Goal: Information Seeking & Learning: Compare options

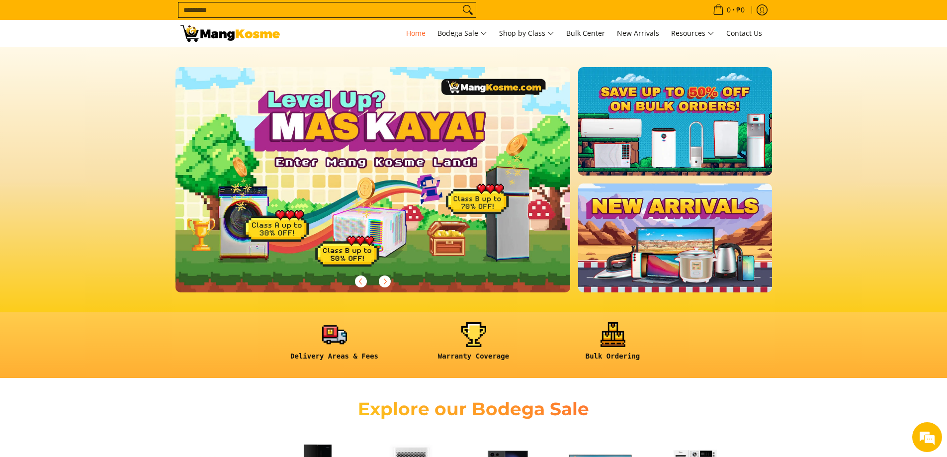
click at [645, 254] on link at bounding box center [674, 237] width 193 height 108
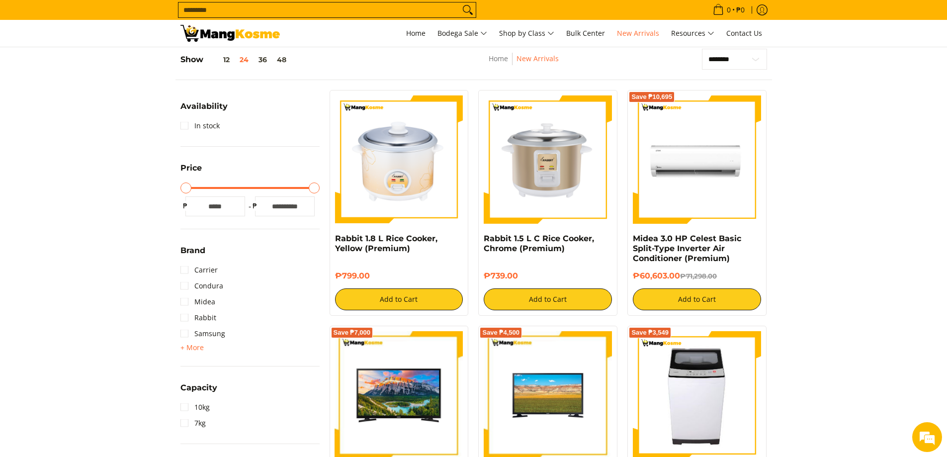
scroll to position [232, 0]
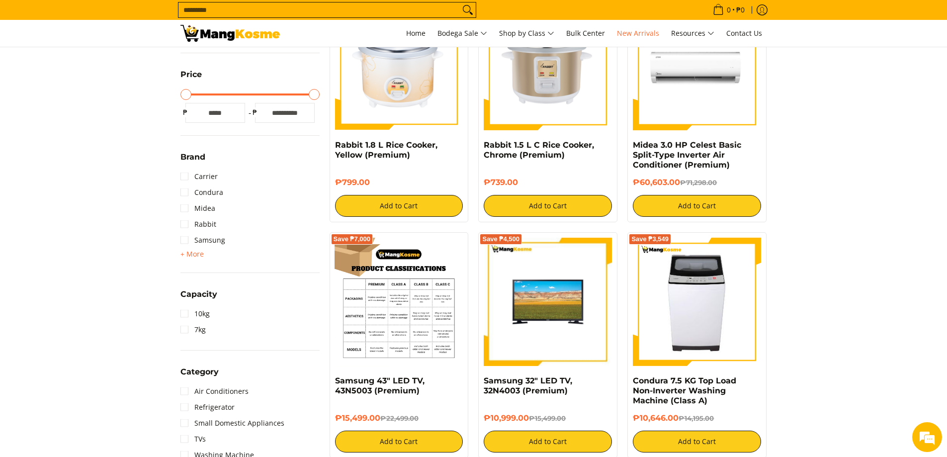
click at [394, 316] on img at bounding box center [399, 302] width 128 height 128
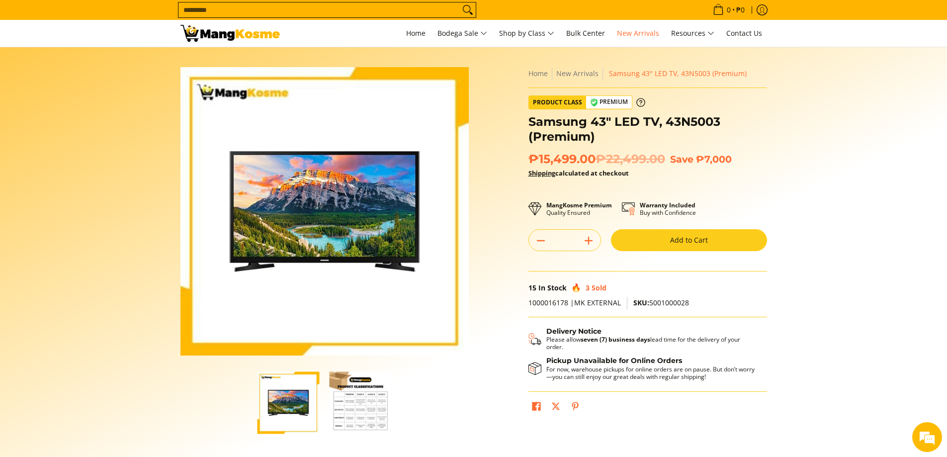
click at [366, 413] on img "button" at bounding box center [361, 402] width 62 height 62
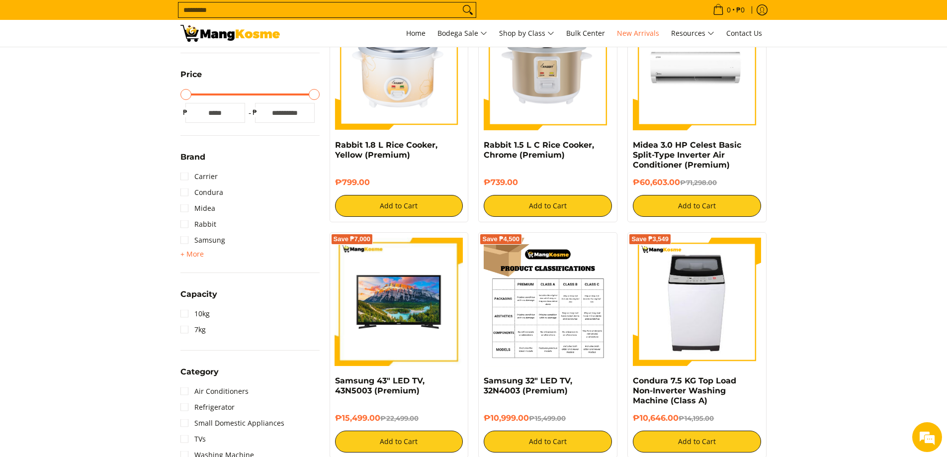
click at [569, 326] on img at bounding box center [548, 302] width 128 height 128
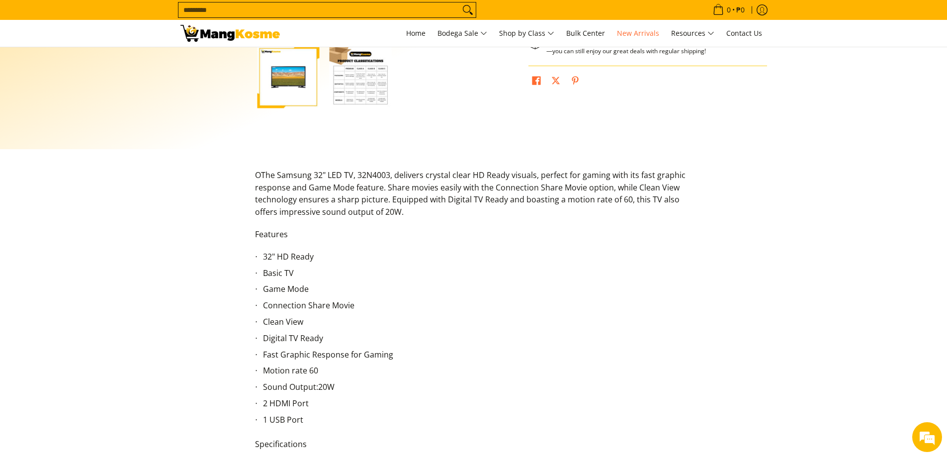
scroll to position [348, 0]
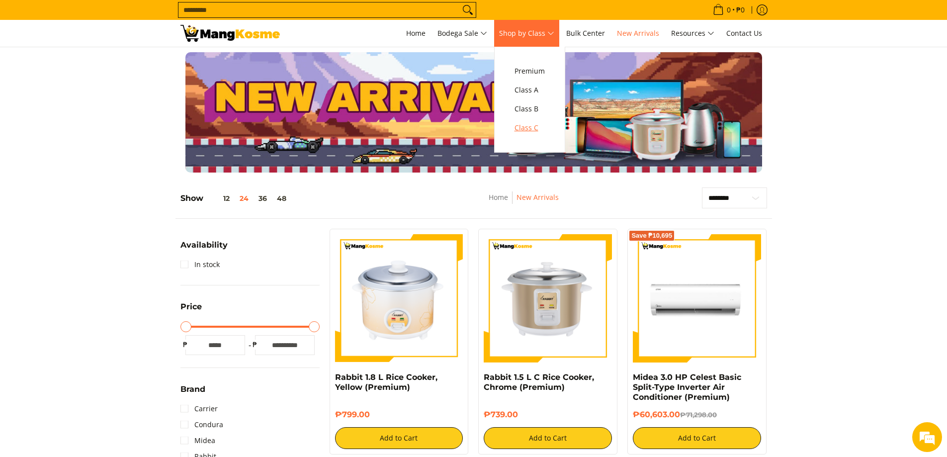
click at [541, 132] on span "Class C" at bounding box center [529, 128] width 30 height 12
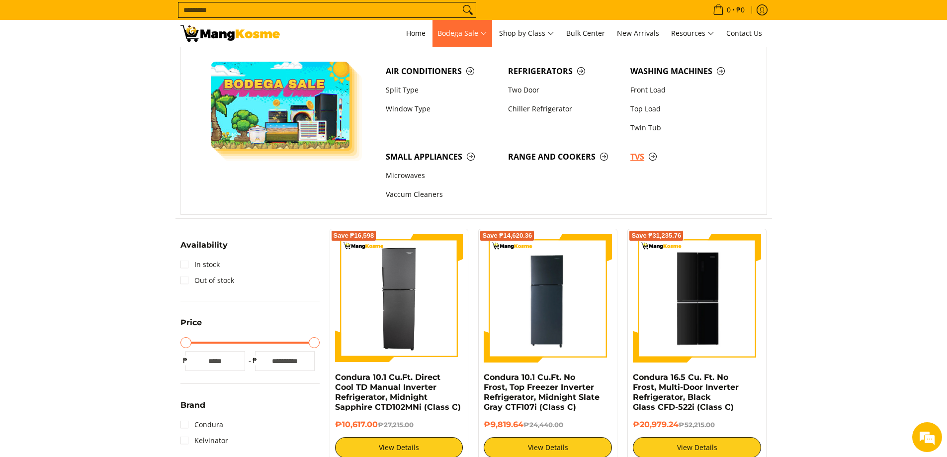
click at [646, 155] on span "TVs" at bounding box center [686, 157] width 112 height 12
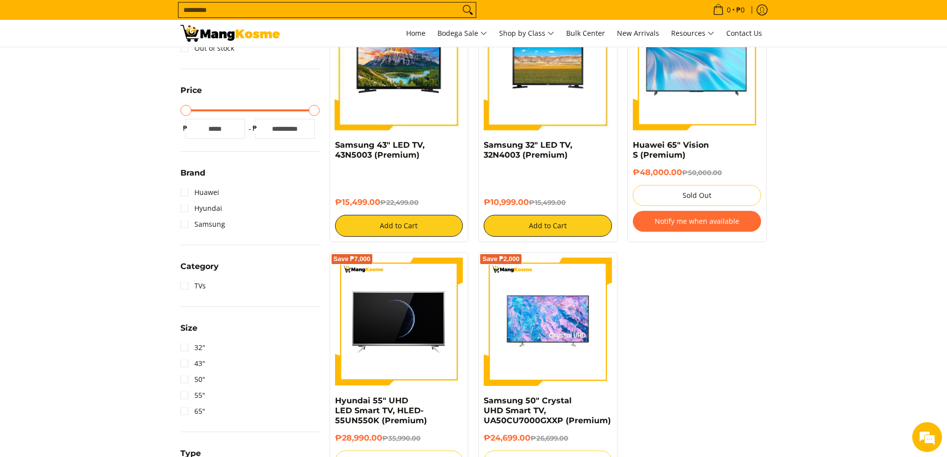
scroll to position [348, 0]
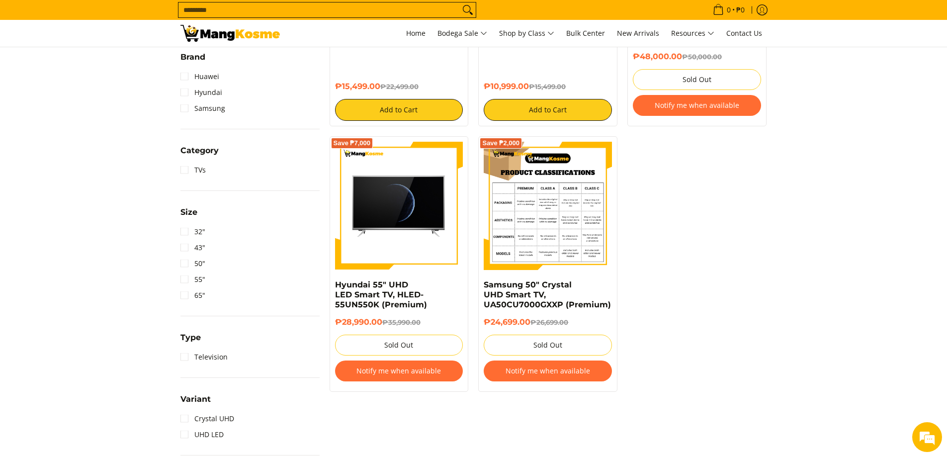
click at [553, 212] on img at bounding box center [548, 206] width 128 height 128
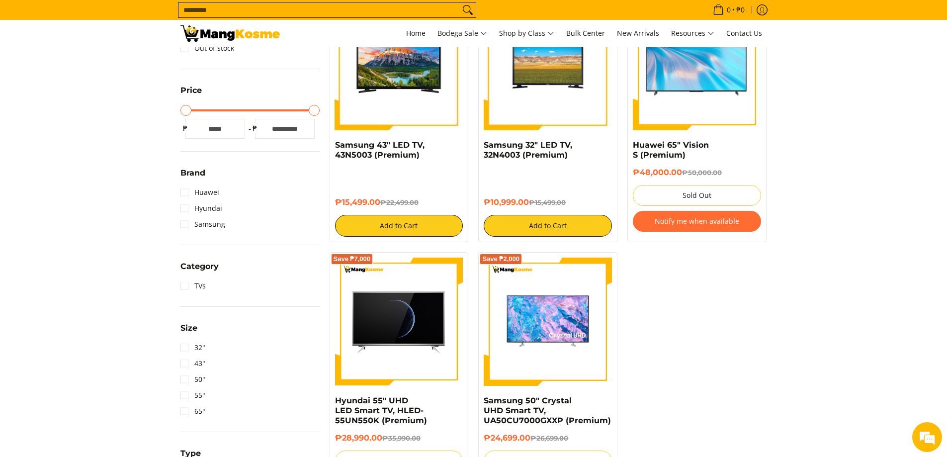
scroll to position [116, 0]
